Goal: Transaction & Acquisition: Purchase product/service

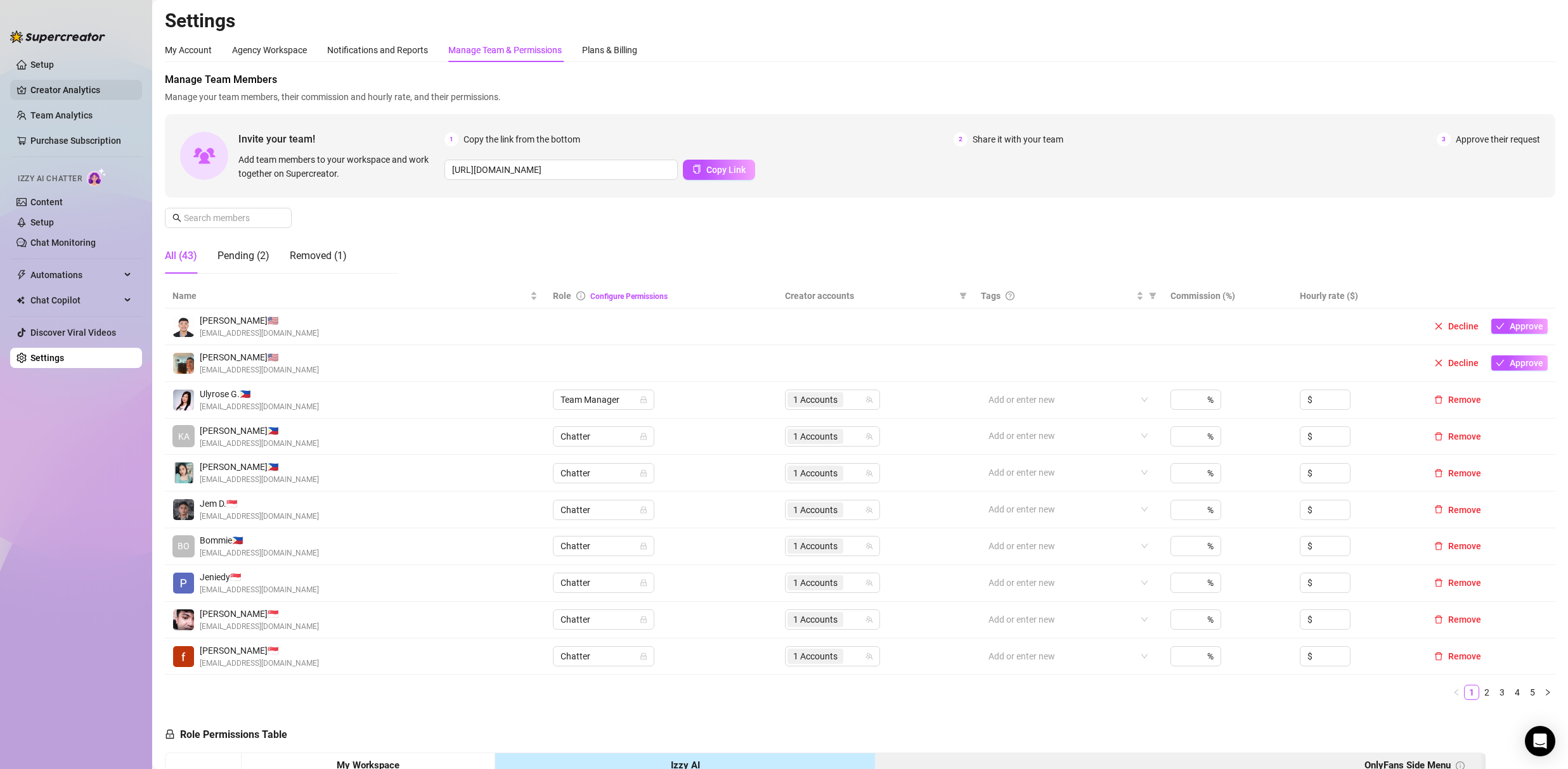
click at [54, 88] on link "Creator Analytics" at bounding box center [81, 90] width 101 height 21
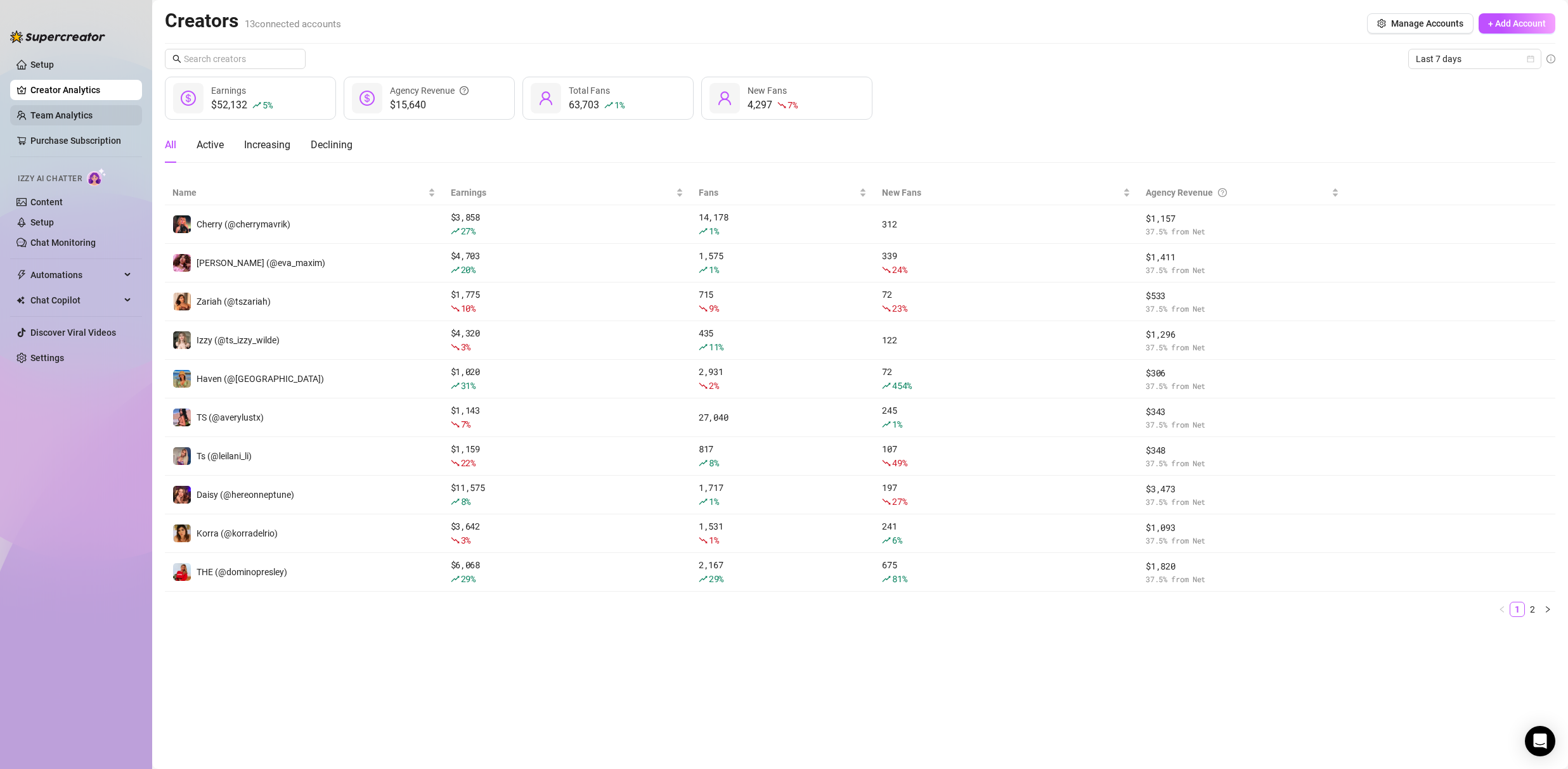
click at [62, 110] on link "Team Analytics" at bounding box center [61, 115] width 62 height 10
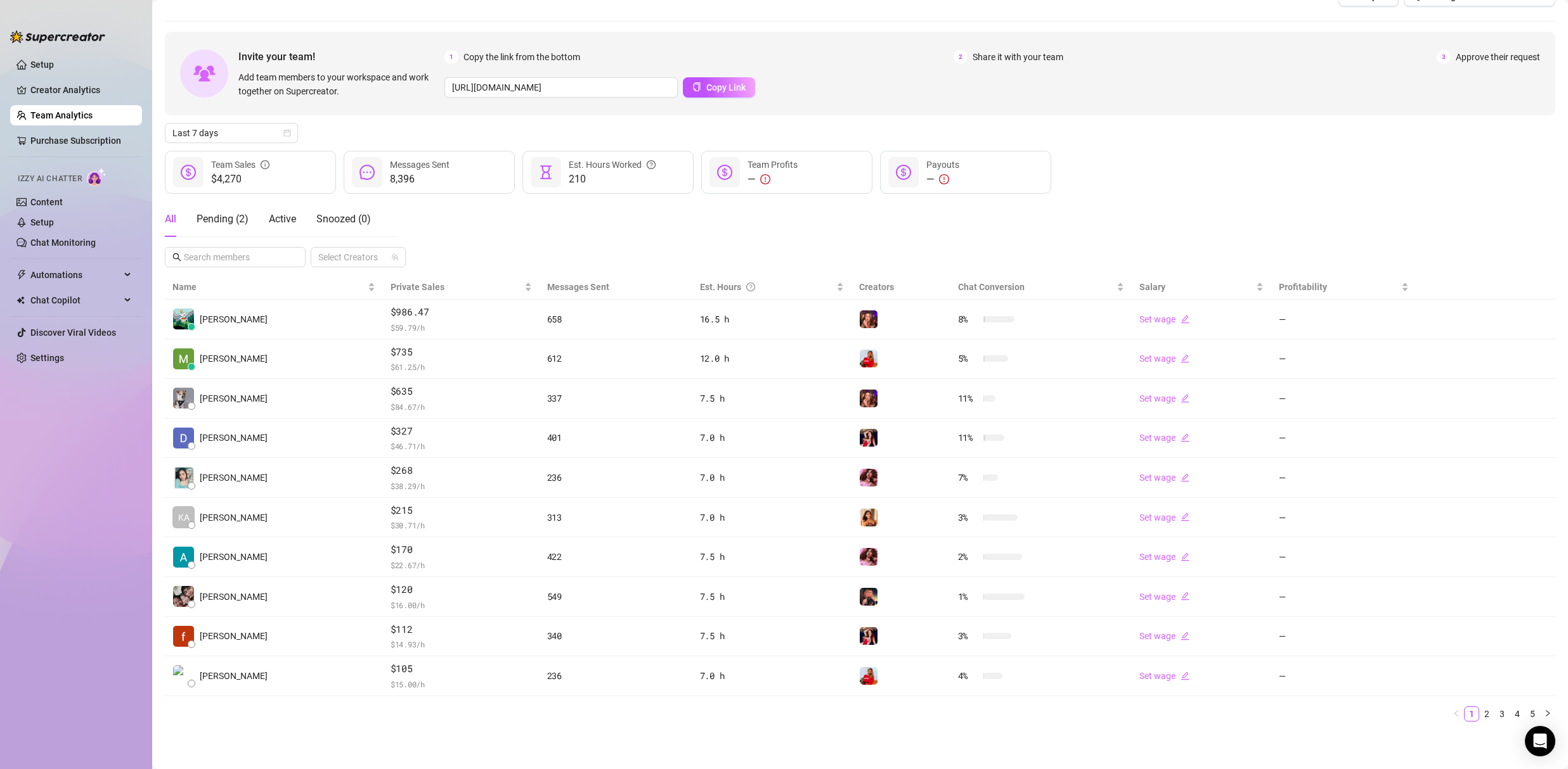
scroll to position [28, 0]
click at [1544, 710] on icon "right" at bounding box center [1547, 713] width 7 height 7
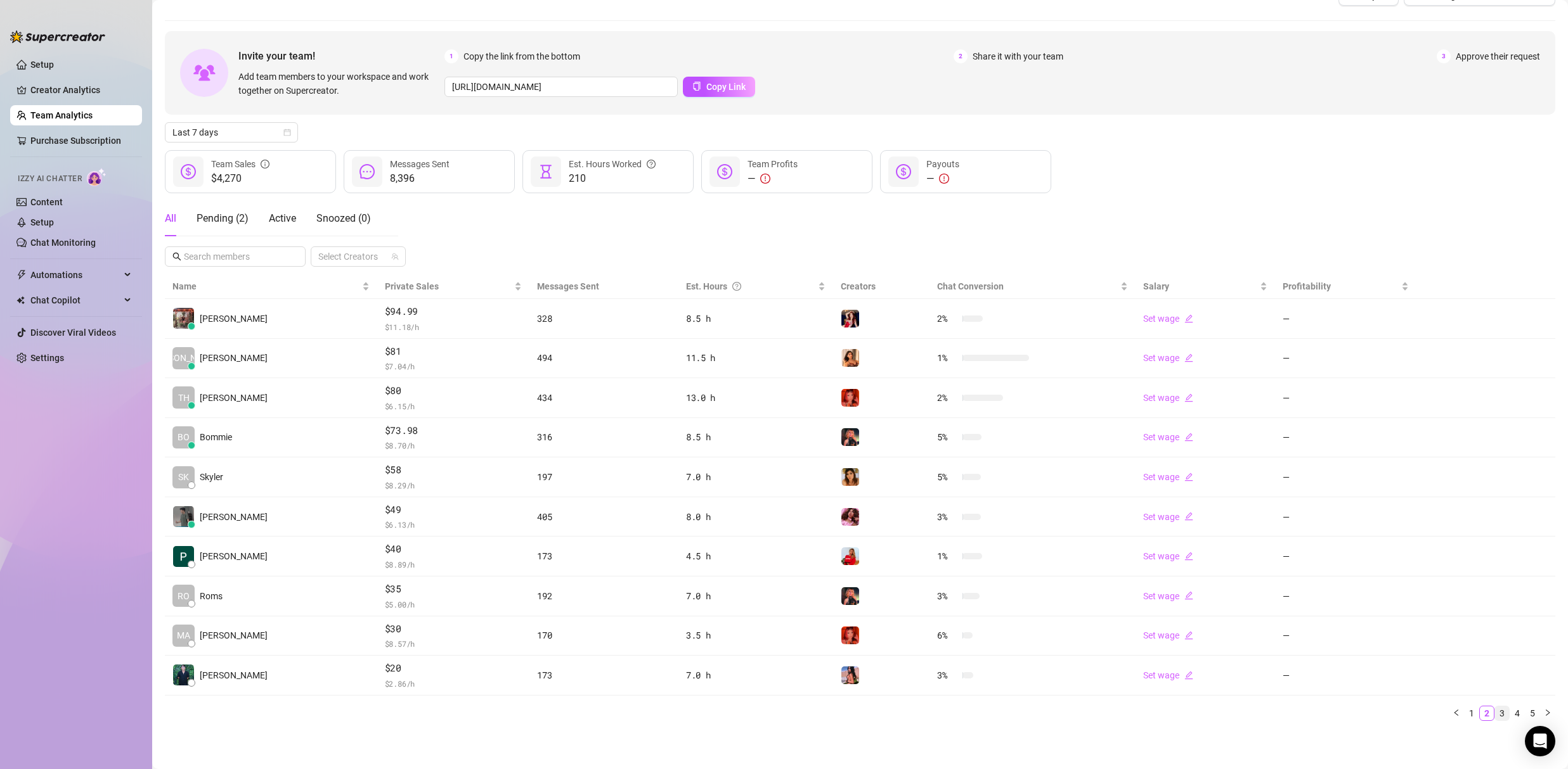
click at [1497, 715] on link "3" at bounding box center [1502, 713] width 14 height 14
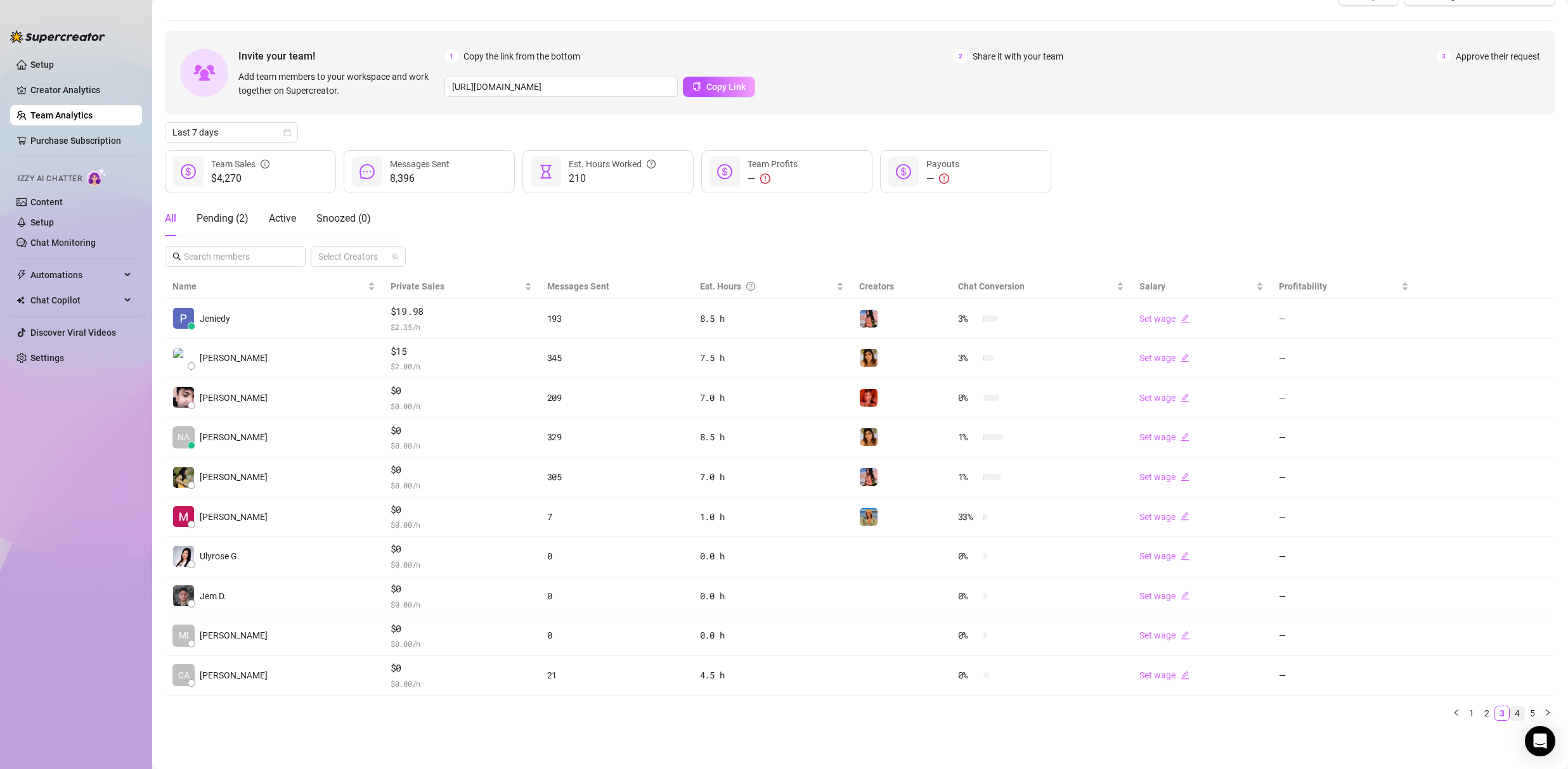
click at [1511, 715] on link "4" at bounding box center [1517, 713] width 14 height 14
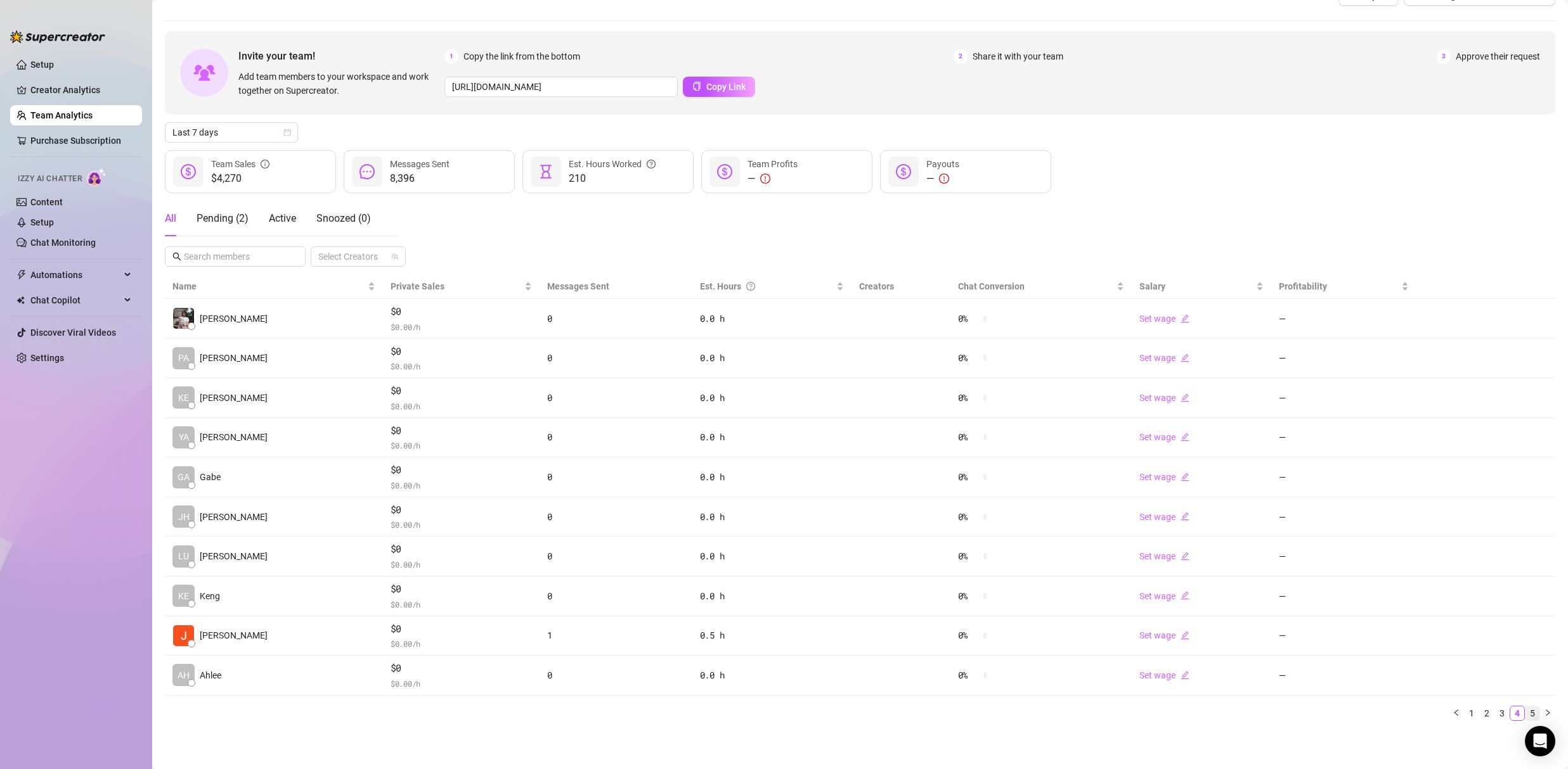
click at [1525, 715] on link "5" at bounding box center [1532, 713] width 14 height 14
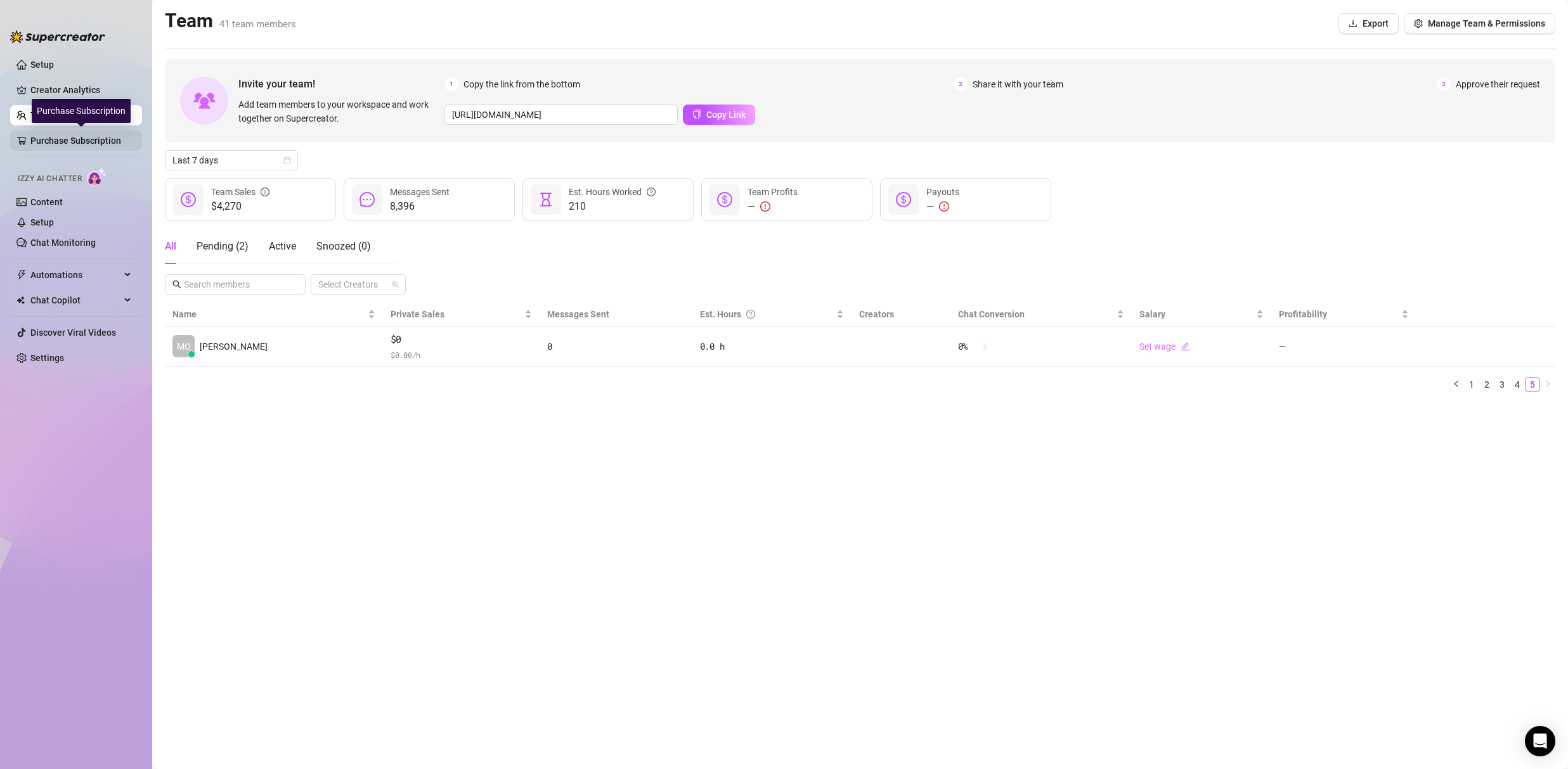
click at [64, 142] on link "Purchase Subscription" at bounding box center [81, 141] width 101 height 21
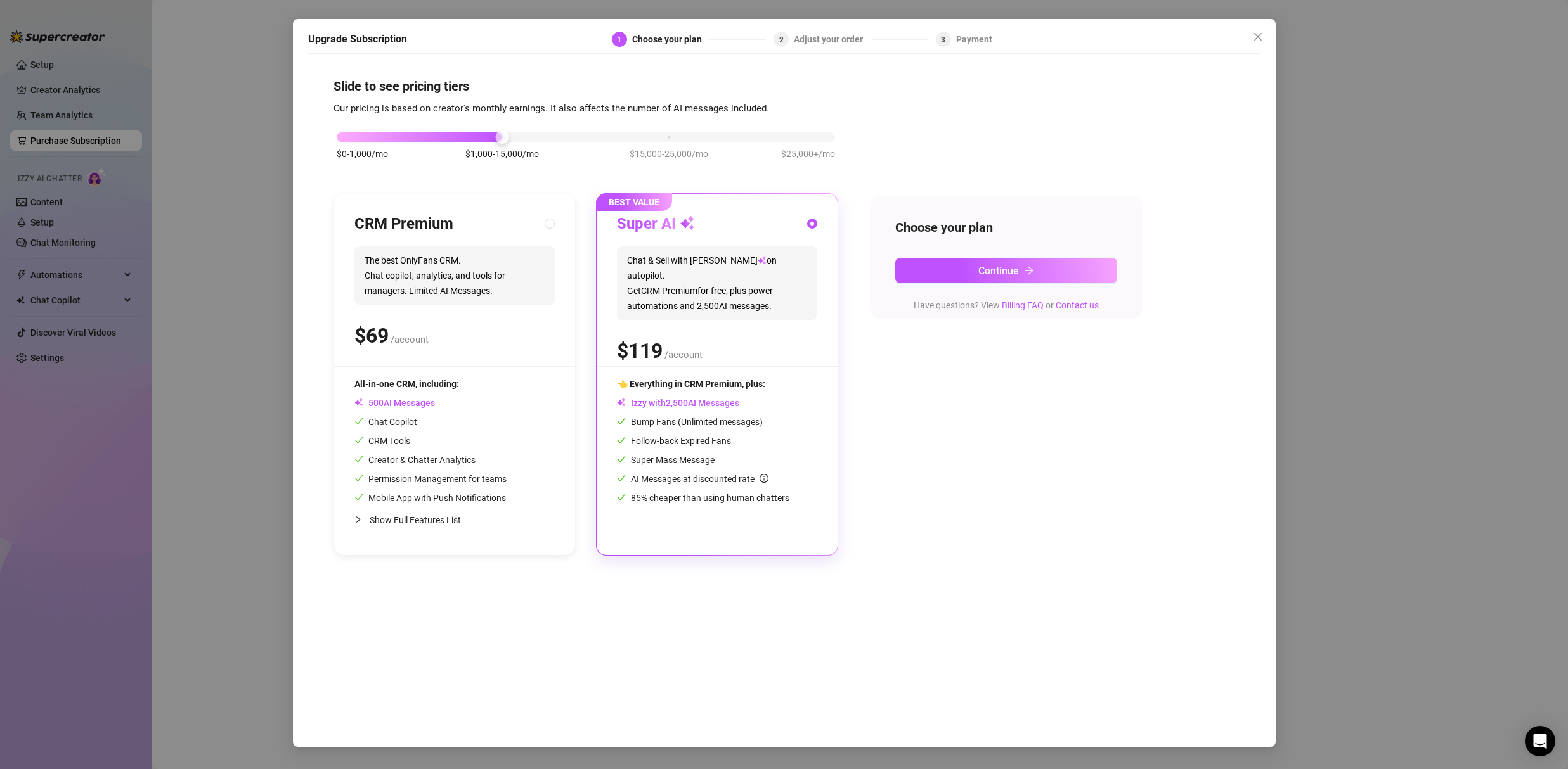
click at [174, 185] on div "Upgrade Subscription 1 Choose your plan 2 Adjust your order 3 Payment Slide to …" at bounding box center [784, 384] width 1568 height 769
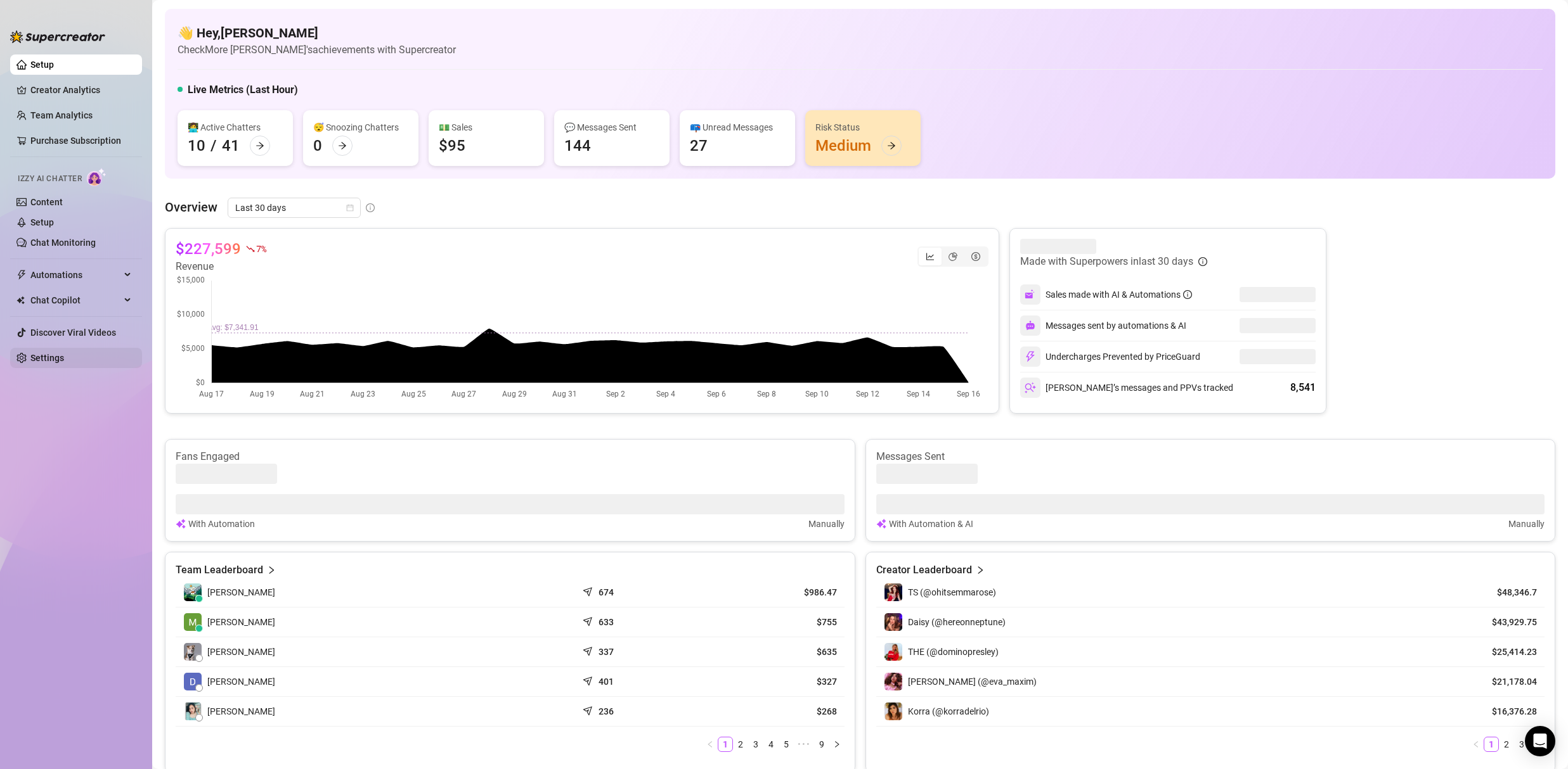
click at [64, 362] on link "Settings" at bounding box center [47, 358] width 33 height 10
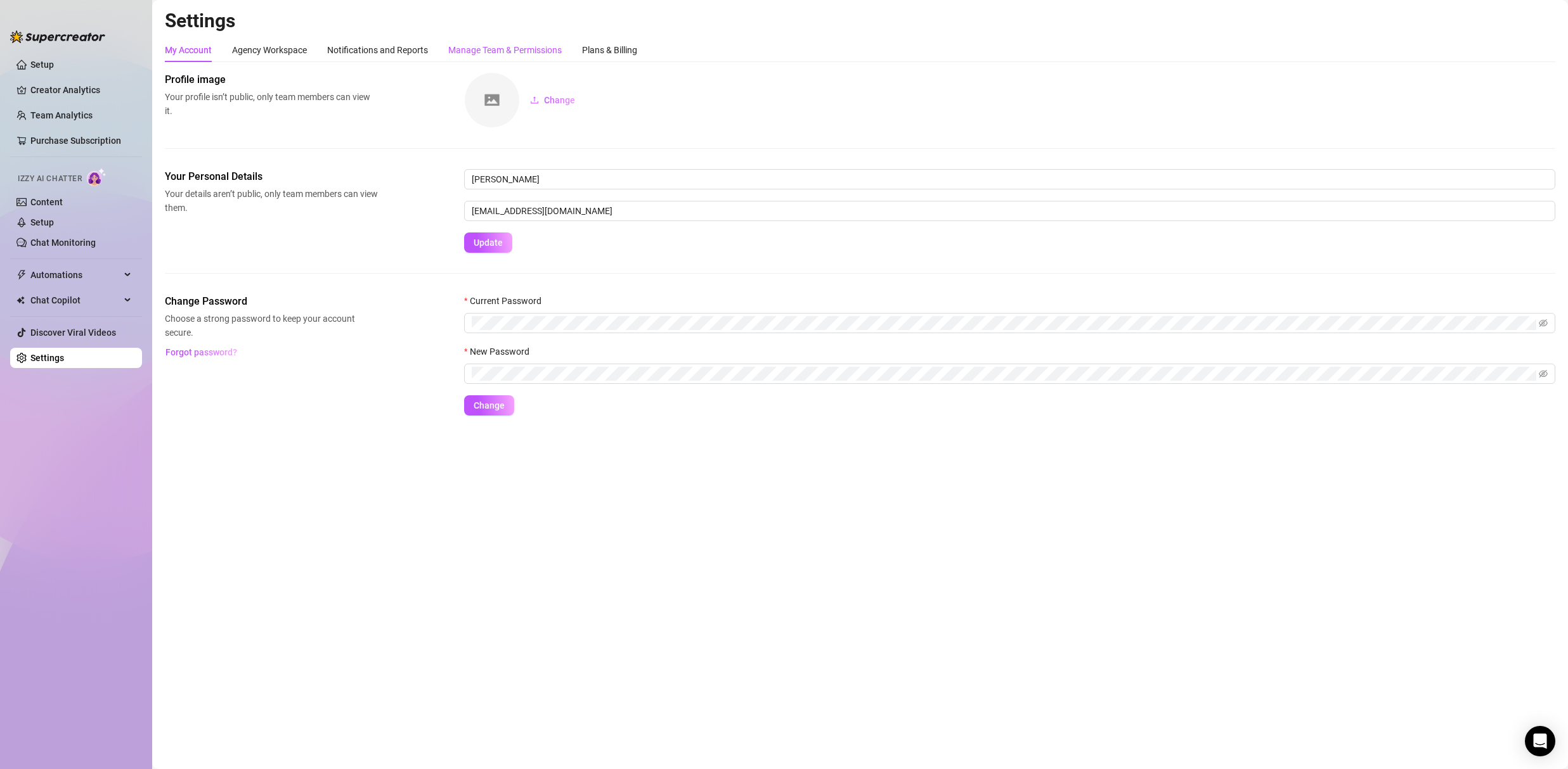
click at [492, 48] on div "Manage Team & Permissions" at bounding box center [505, 50] width 114 height 14
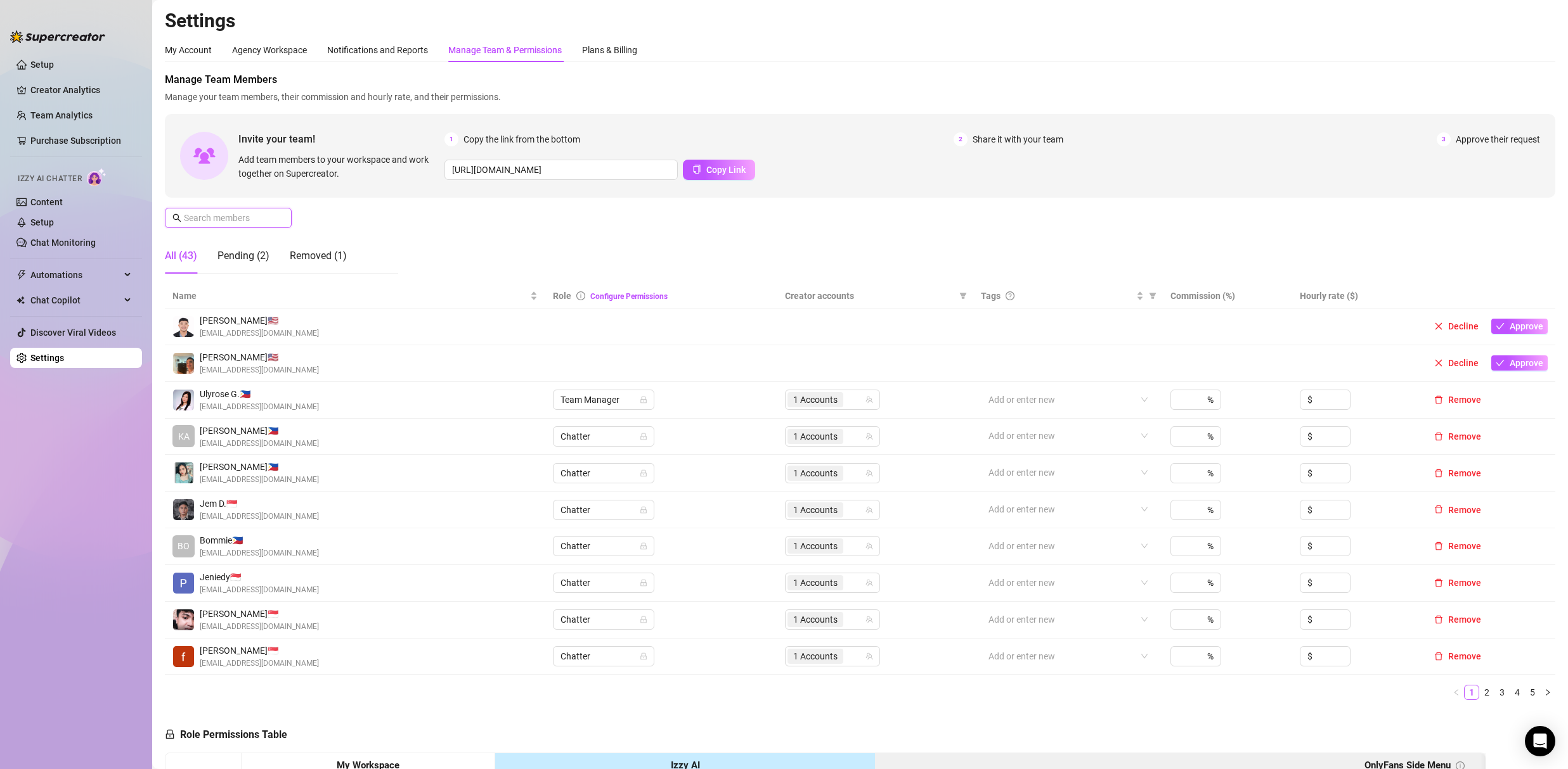
click at [270, 220] on input "text" at bounding box center [229, 218] width 90 height 14
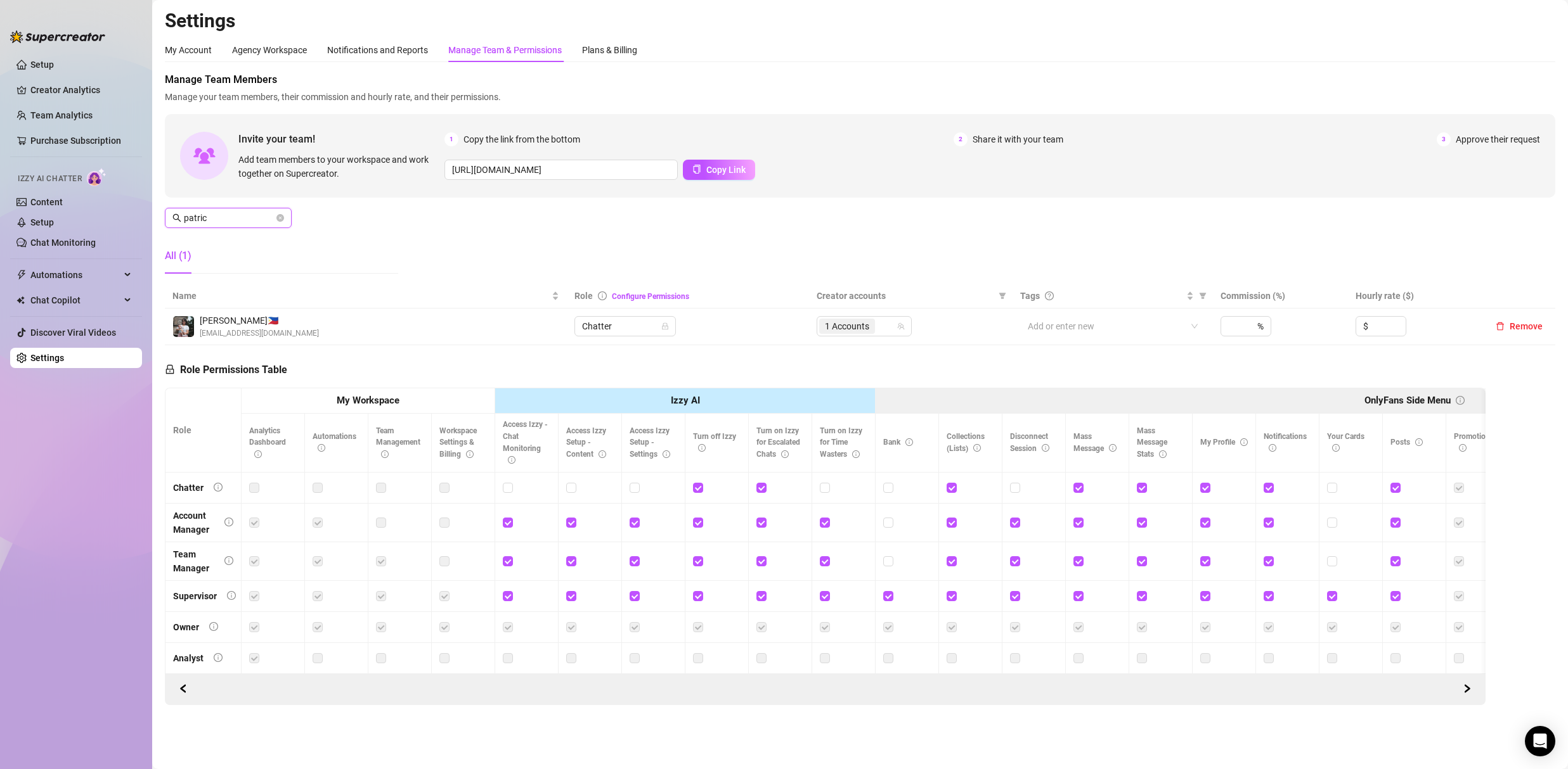
type input "patric"
